Goal: Task Accomplishment & Management: Use online tool/utility

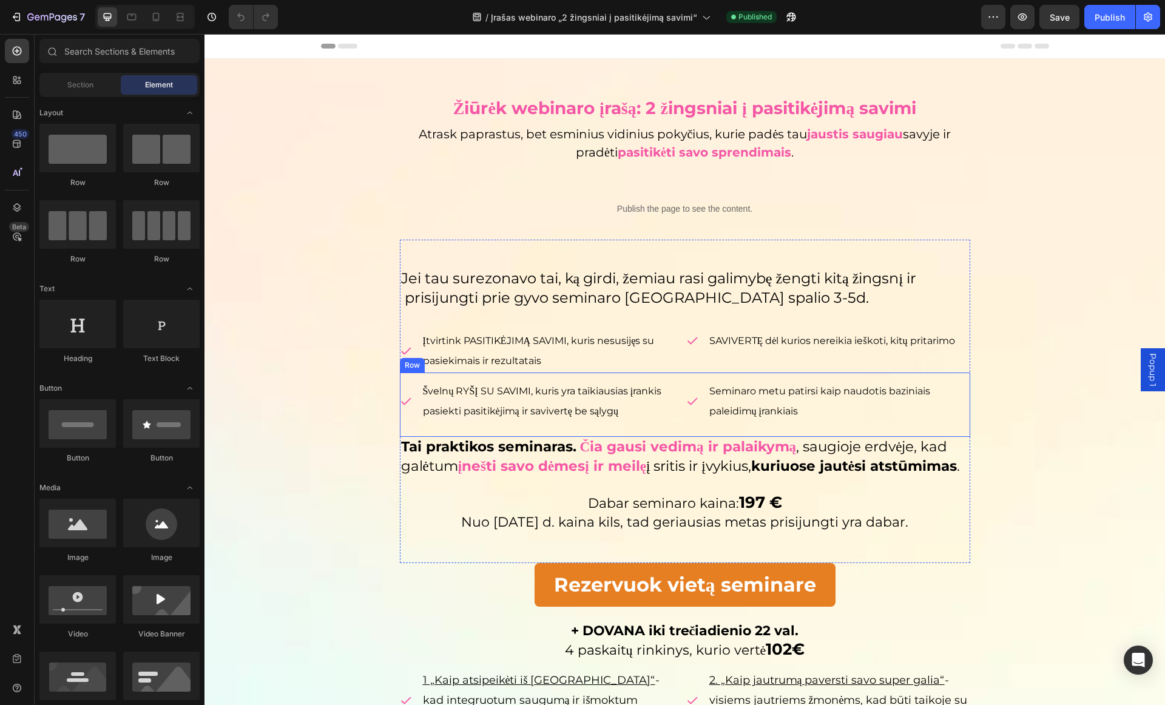
scroll to position [274, 0]
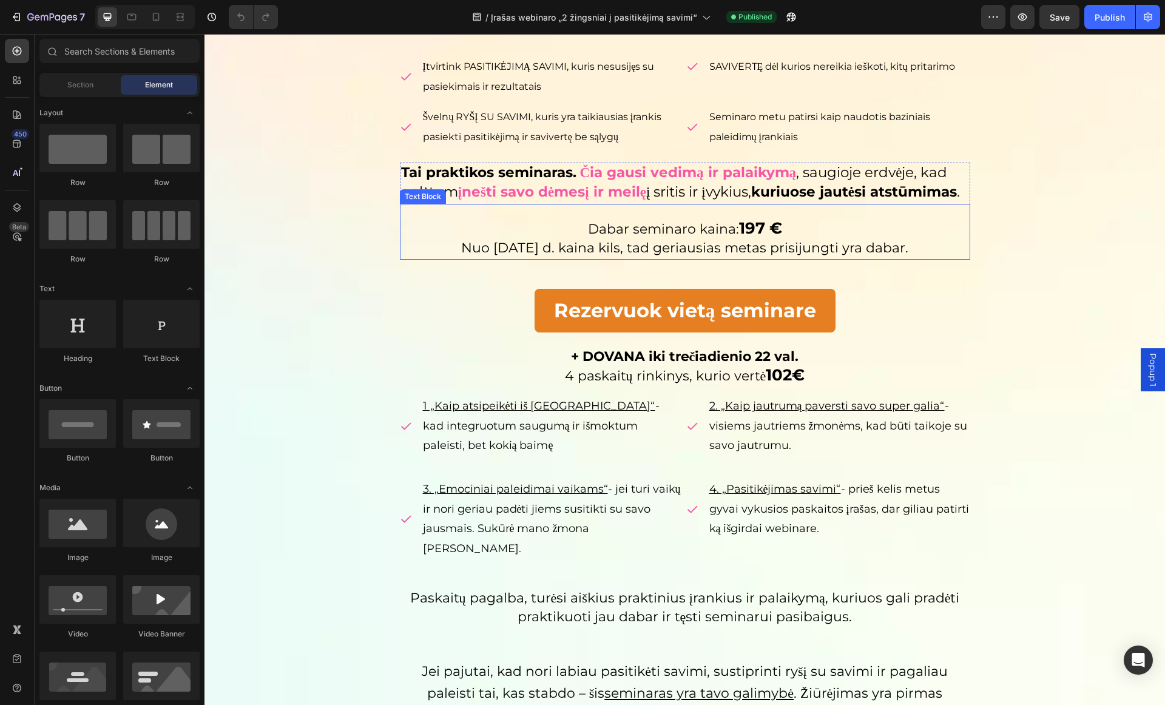
click at [656, 237] on span "Dabar seminaro kaina:" at bounding box center [663, 229] width 151 height 16
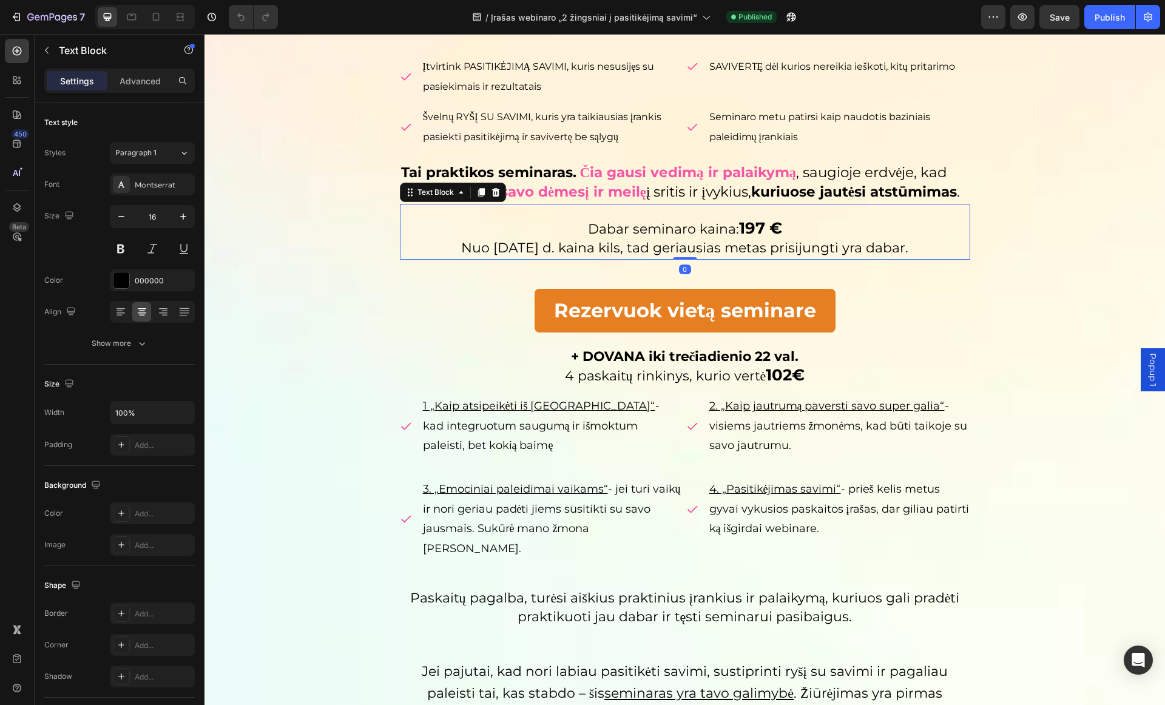
click at [716, 237] on span "Dabar seminaro kaina:" at bounding box center [663, 229] width 151 height 16
click at [626, 237] on span "Dabar seminaro kaina:" at bounding box center [663, 229] width 151 height 16
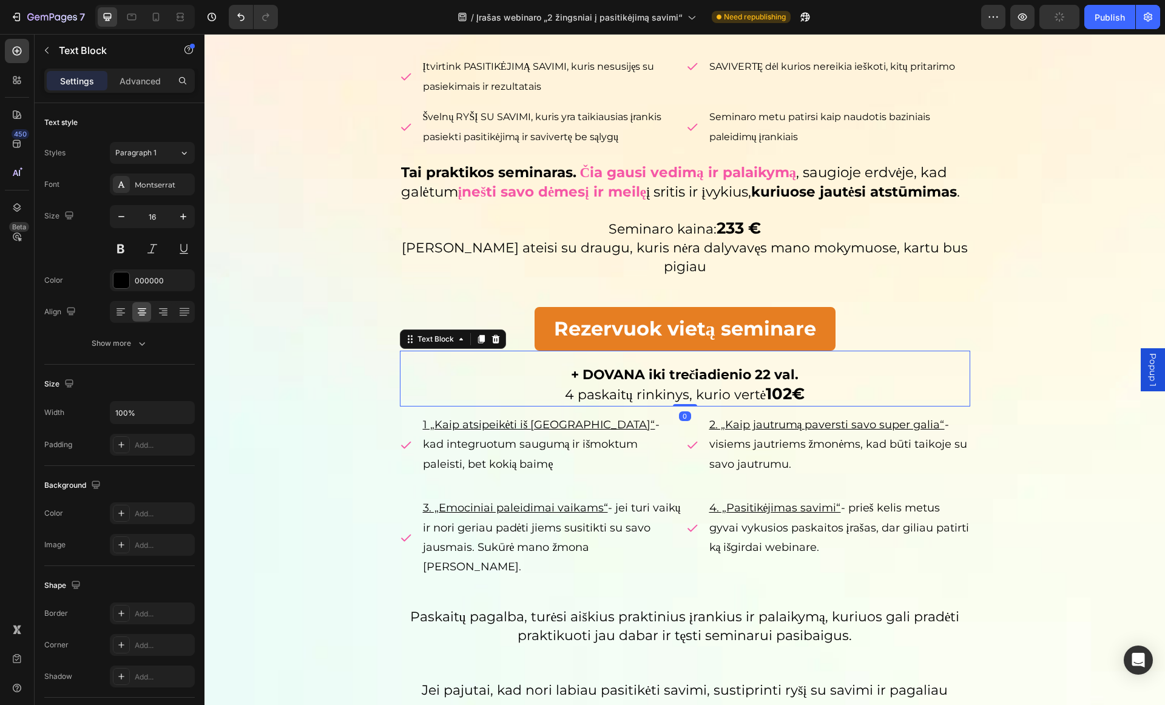
click at [681, 383] on p "+ DOVANA iki trečiadienio 22 val." at bounding box center [685, 375] width 568 height 19
click at [673, 377] on strong "+ DOVANA iki trečiadienio 22 val." at bounding box center [685, 374] width 228 height 16
click at [647, 383] on p "+ DOVANA iki trečiadienio 22 val." at bounding box center [685, 375] width 568 height 19
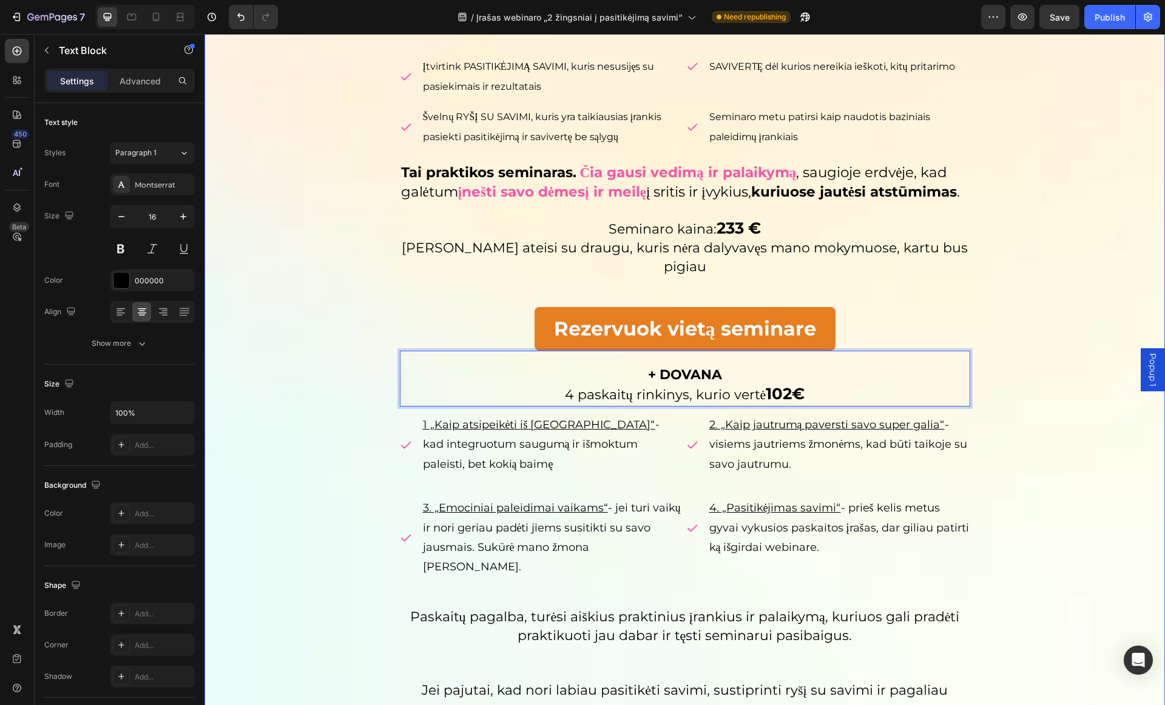
click at [320, 360] on div "Žiūrėk webinaro įrašą: 2 žingsniai į pasitikėjimą savimi Heading Atrask paprast…" at bounding box center [684, 309] width 960 height 990
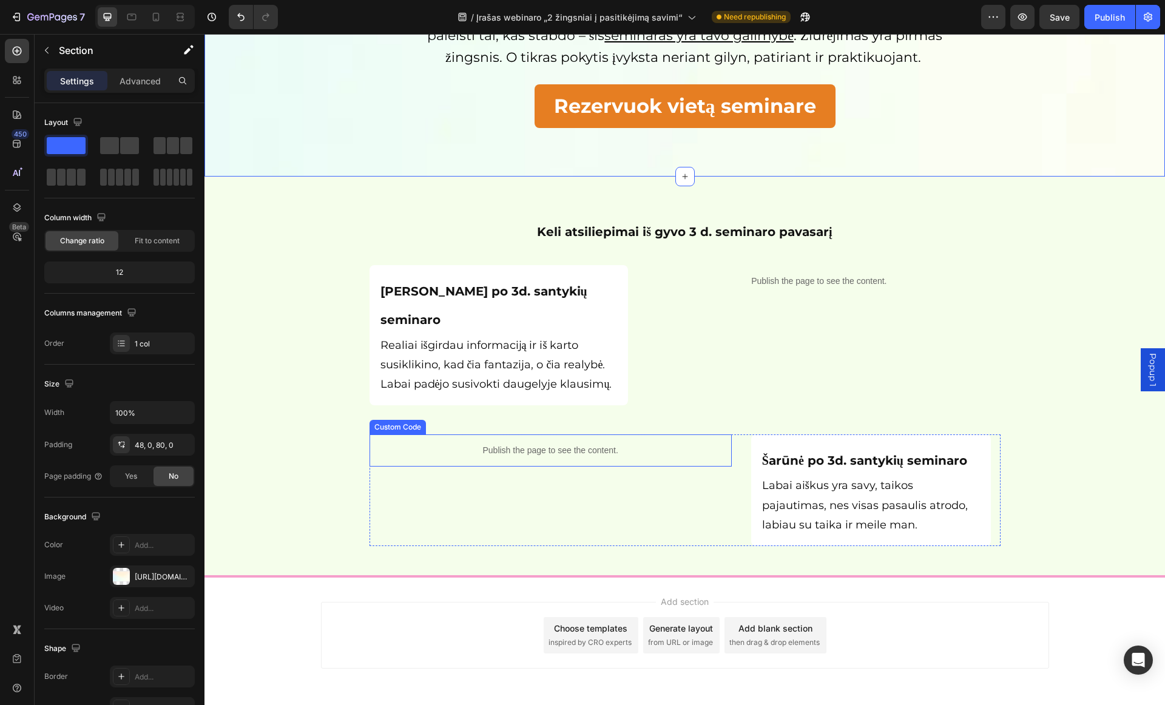
scroll to position [0, 0]
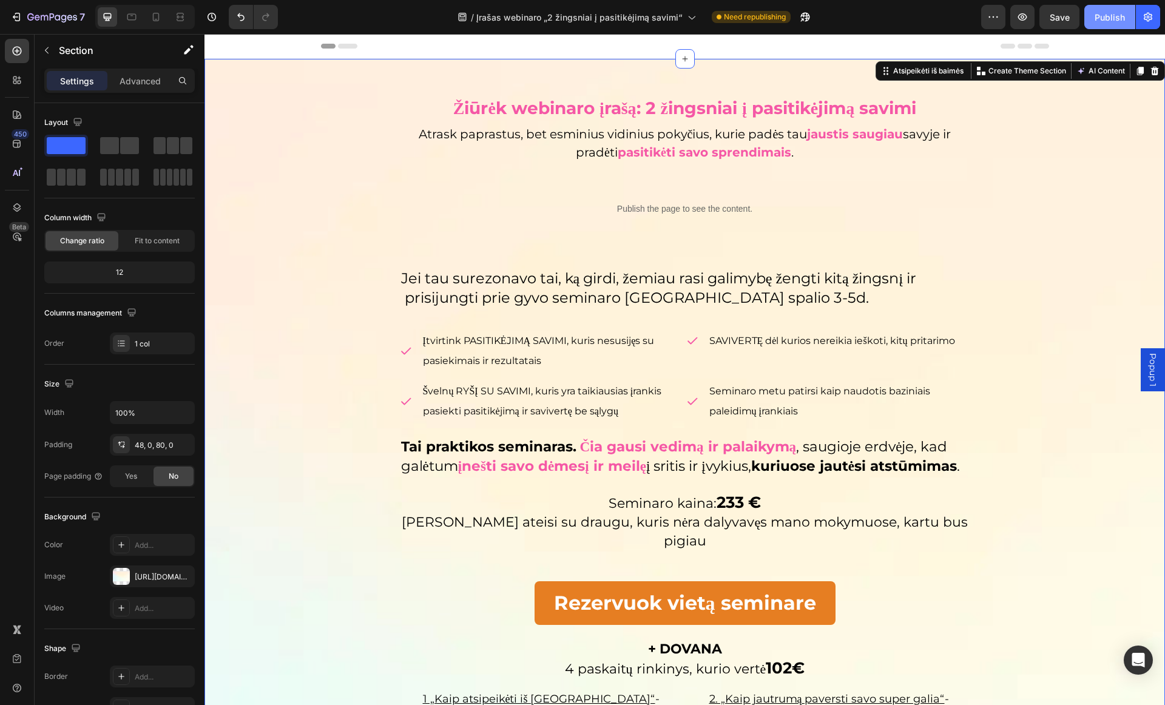
click at [1111, 19] on div "Publish" at bounding box center [1109, 17] width 30 height 13
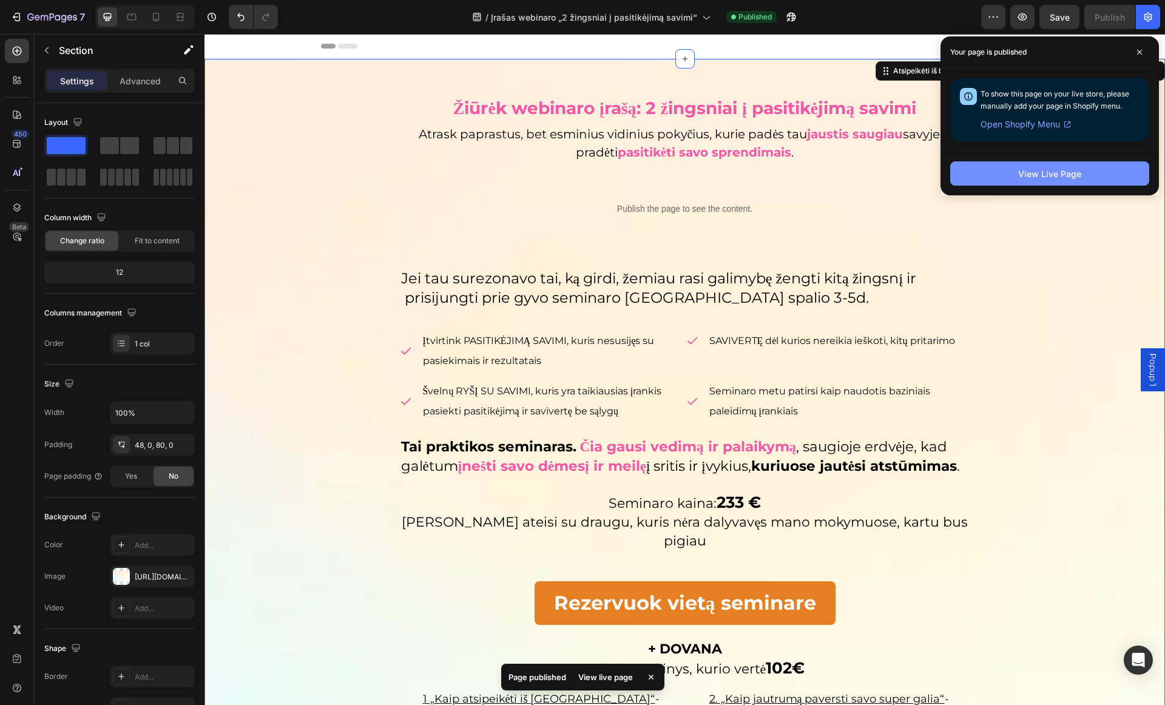
click at [1064, 172] on div "View Live Page" at bounding box center [1049, 173] width 63 height 13
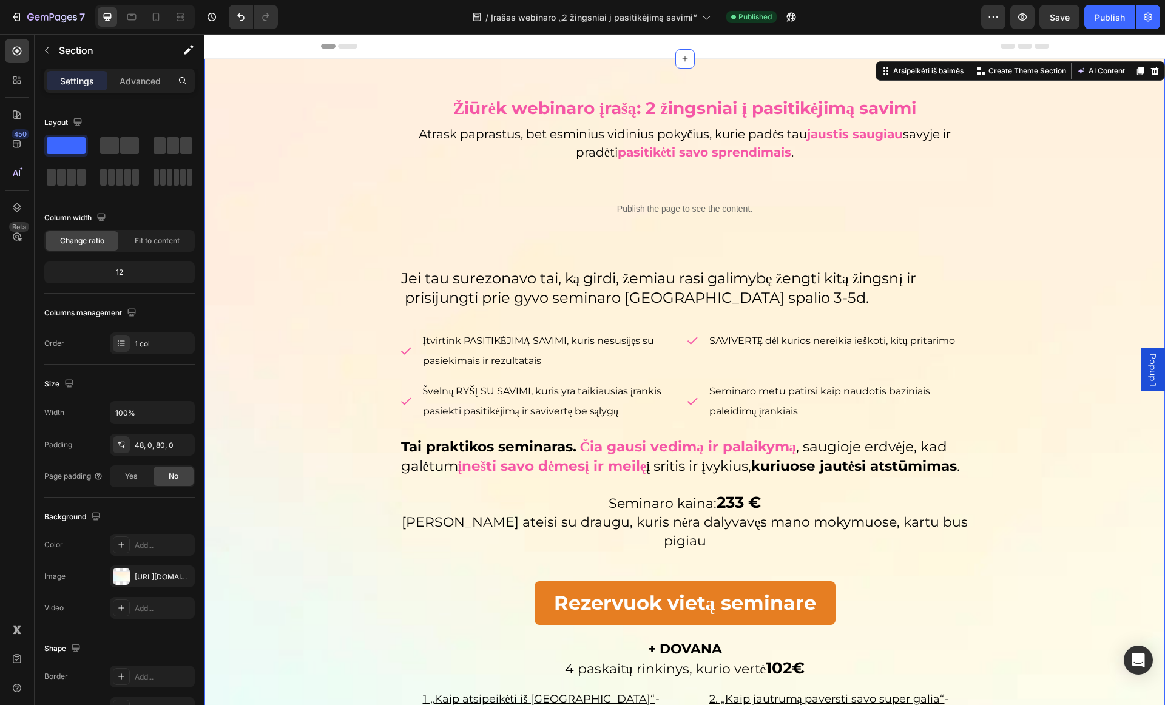
click at [1067, 179] on div "Žiūrėk webinaro įrašą: 2 žingsniai į pasitikėjimą savimi Heading Atrask paprast…" at bounding box center [684, 583] width 960 height 990
